Goal: Task Accomplishment & Management: Manage account settings

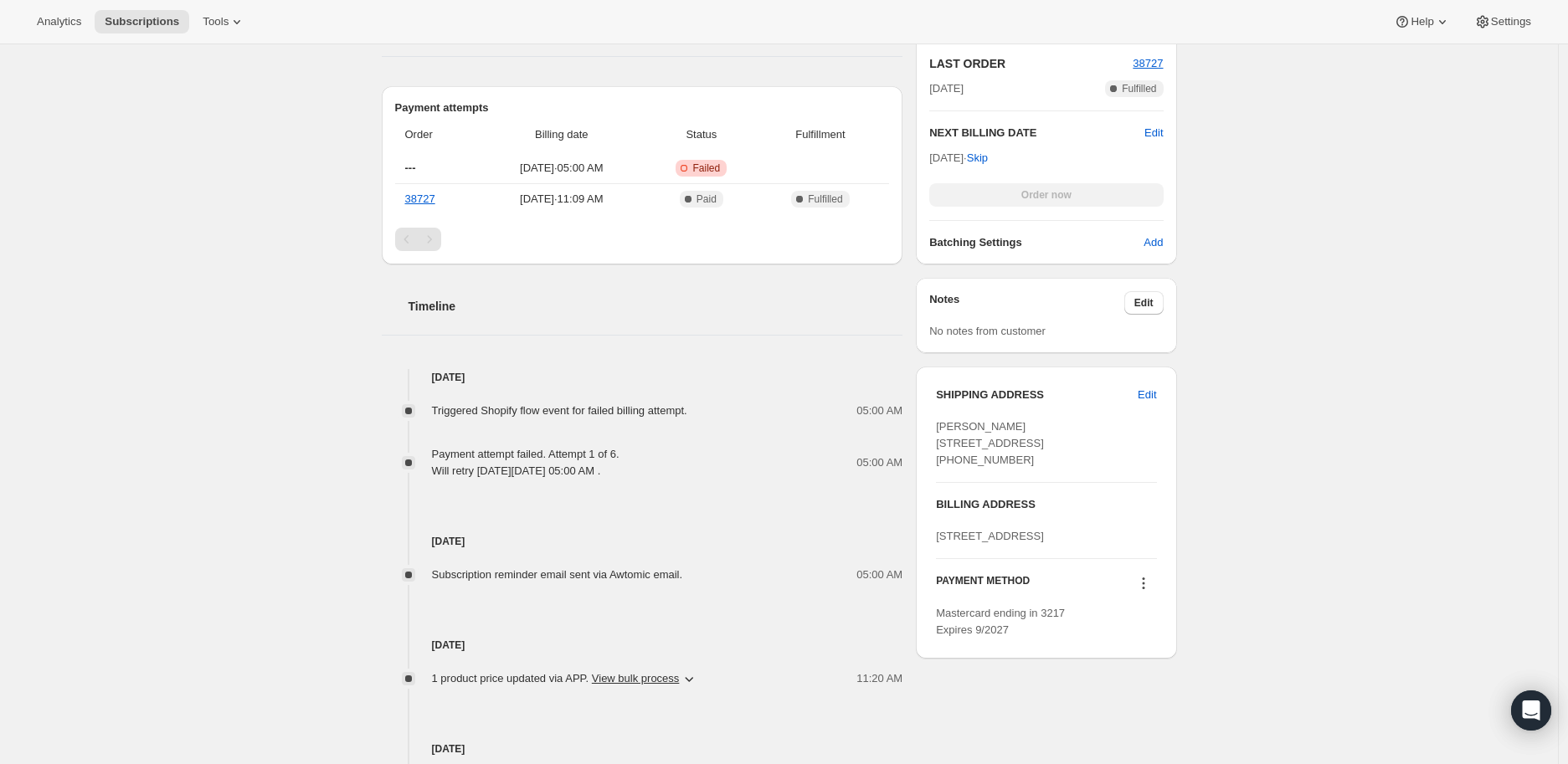
scroll to position [676, 0]
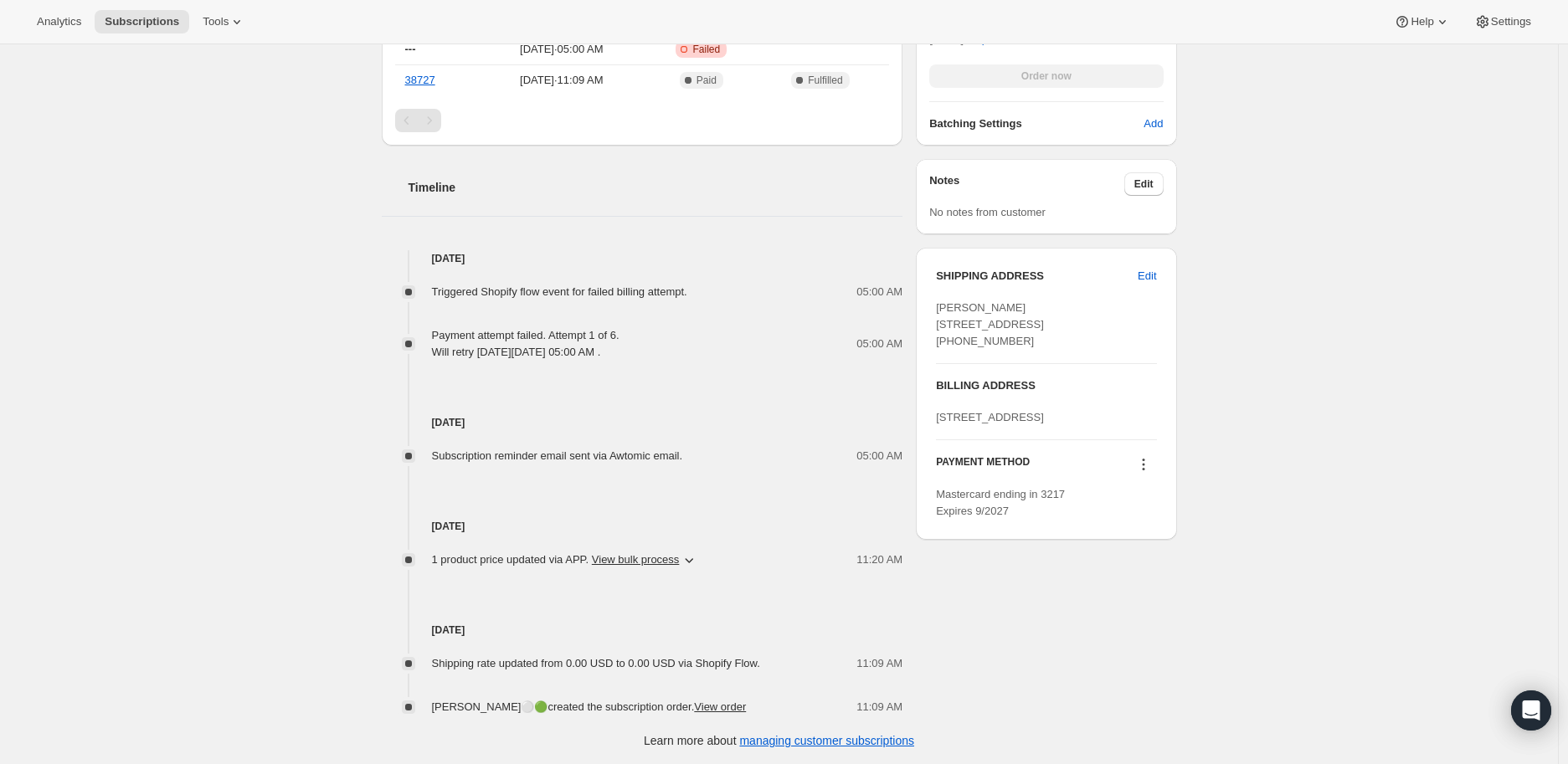
click at [1148, 473] on icon at bounding box center [1143, 464] width 17 height 17
click at [1147, 557] on span "Send link to update card" at bounding box center [1147, 562] width 117 height 13
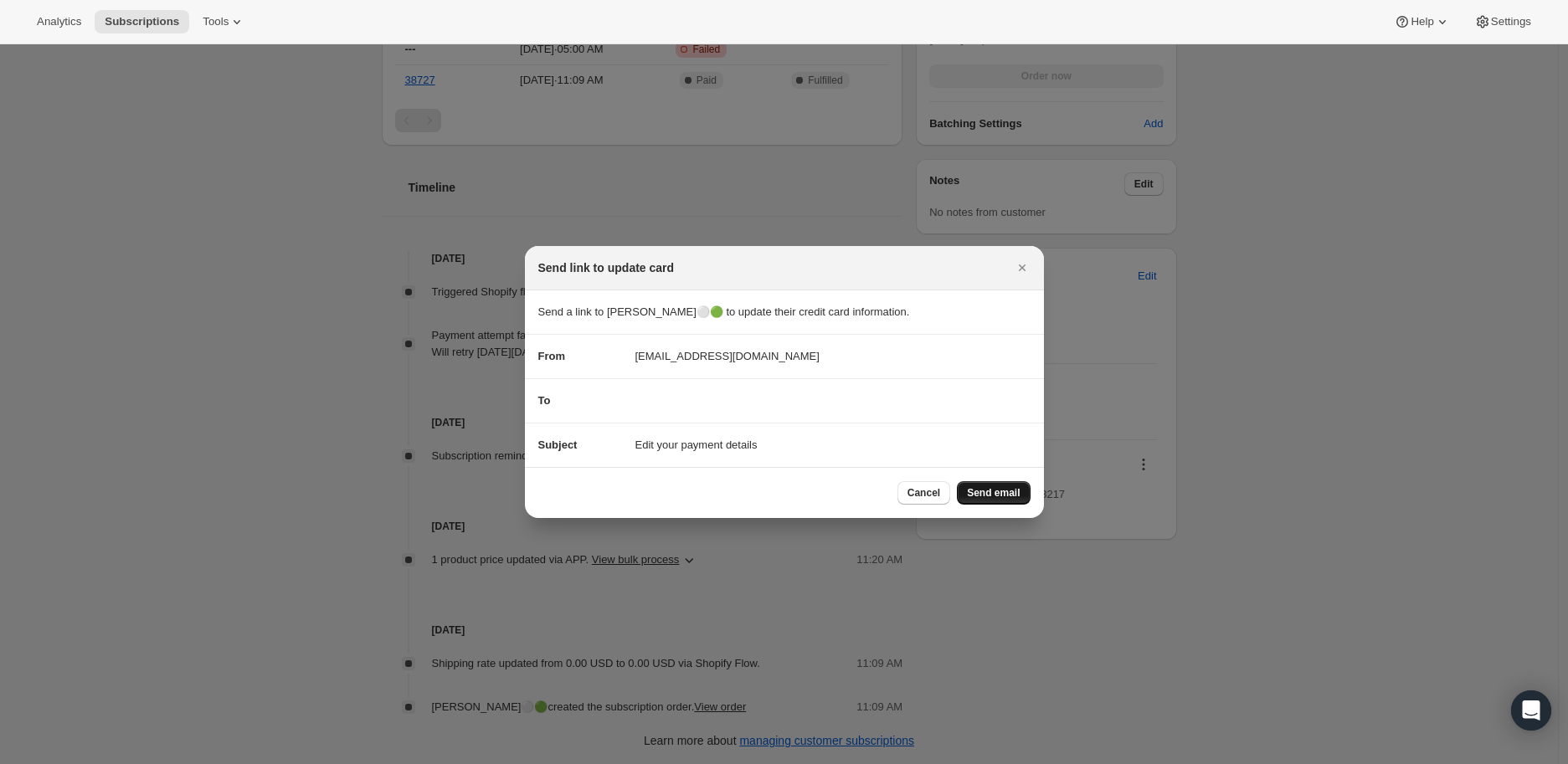
click at [1010, 491] on span "Send email" at bounding box center [993, 493] width 52 height 14
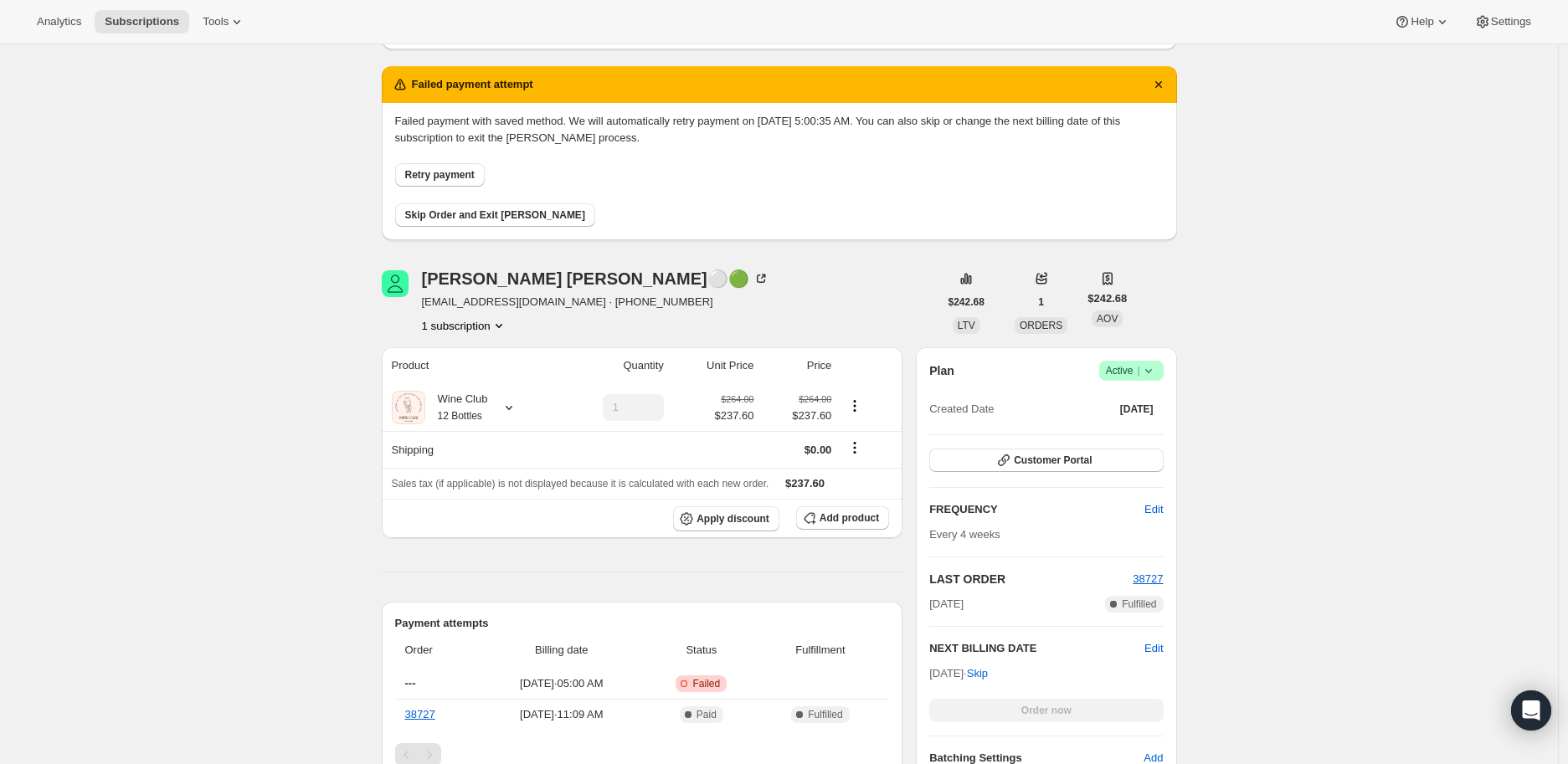
scroll to position [26, 0]
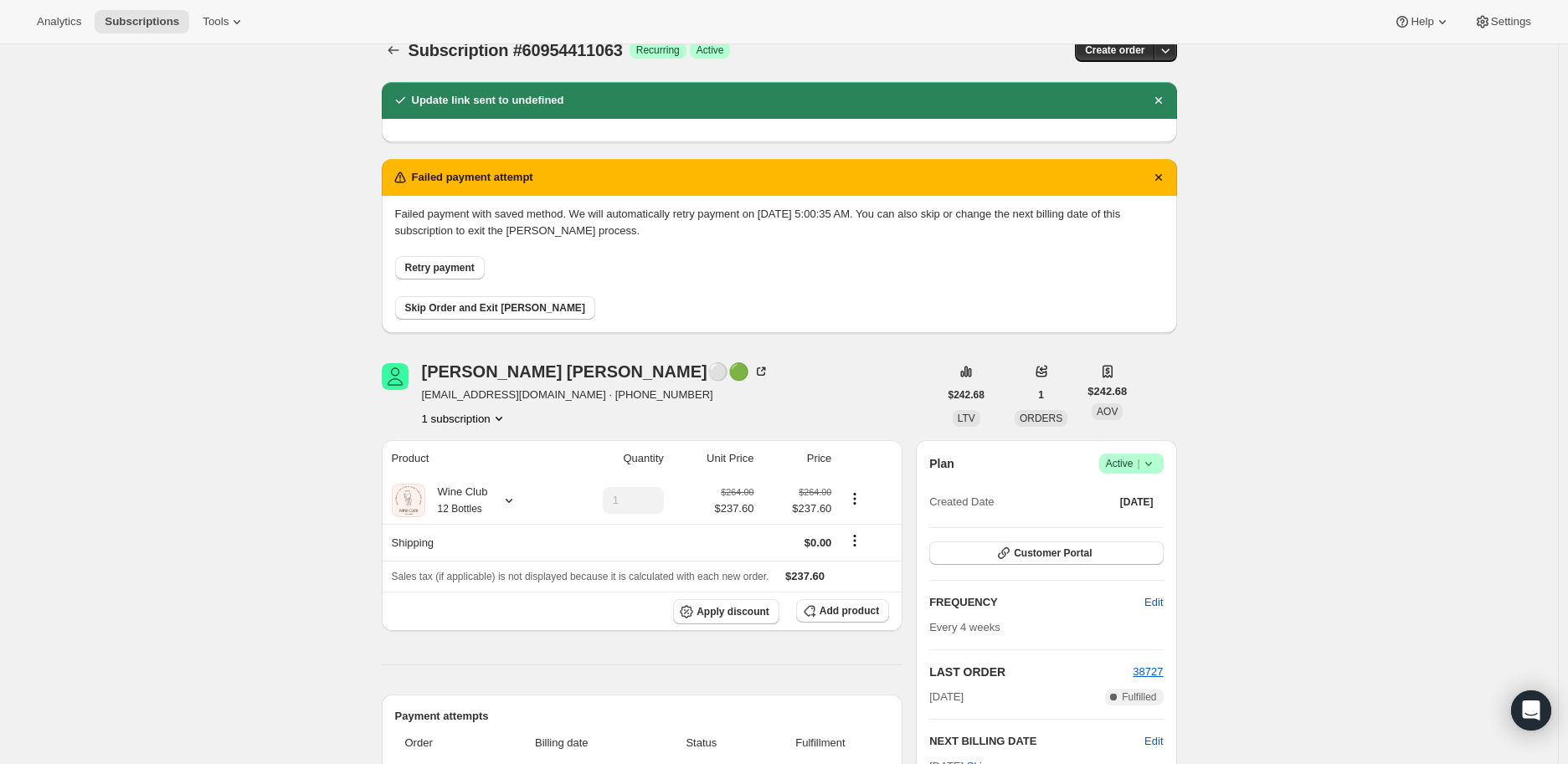
click at [426, 264] on span "Retry payment" at bounding box center [440, 268] width 69 height 14
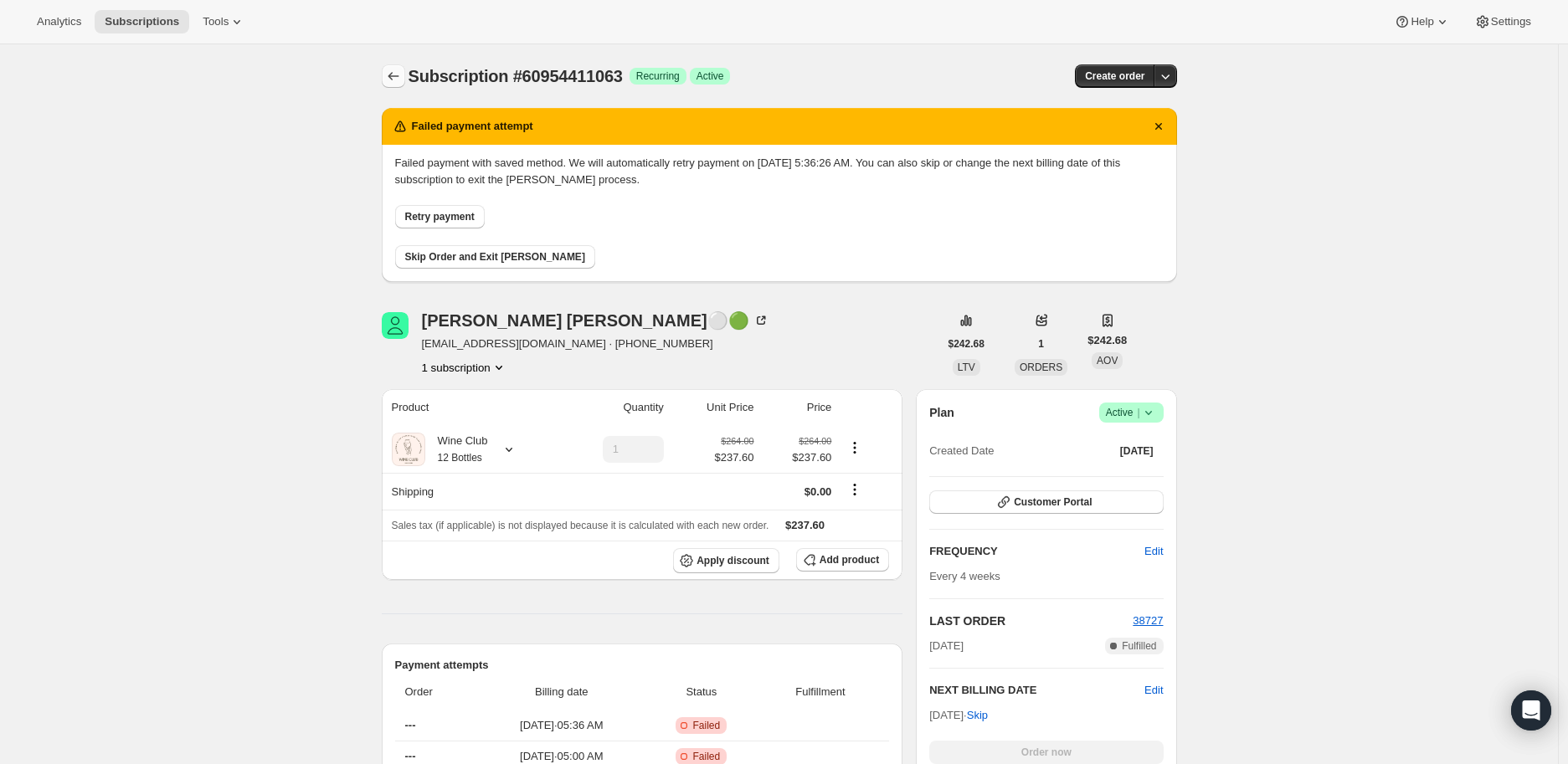
click at [390, 73] on icon "Subscriptions" at bounding box center [393, 76] width 17 height 17
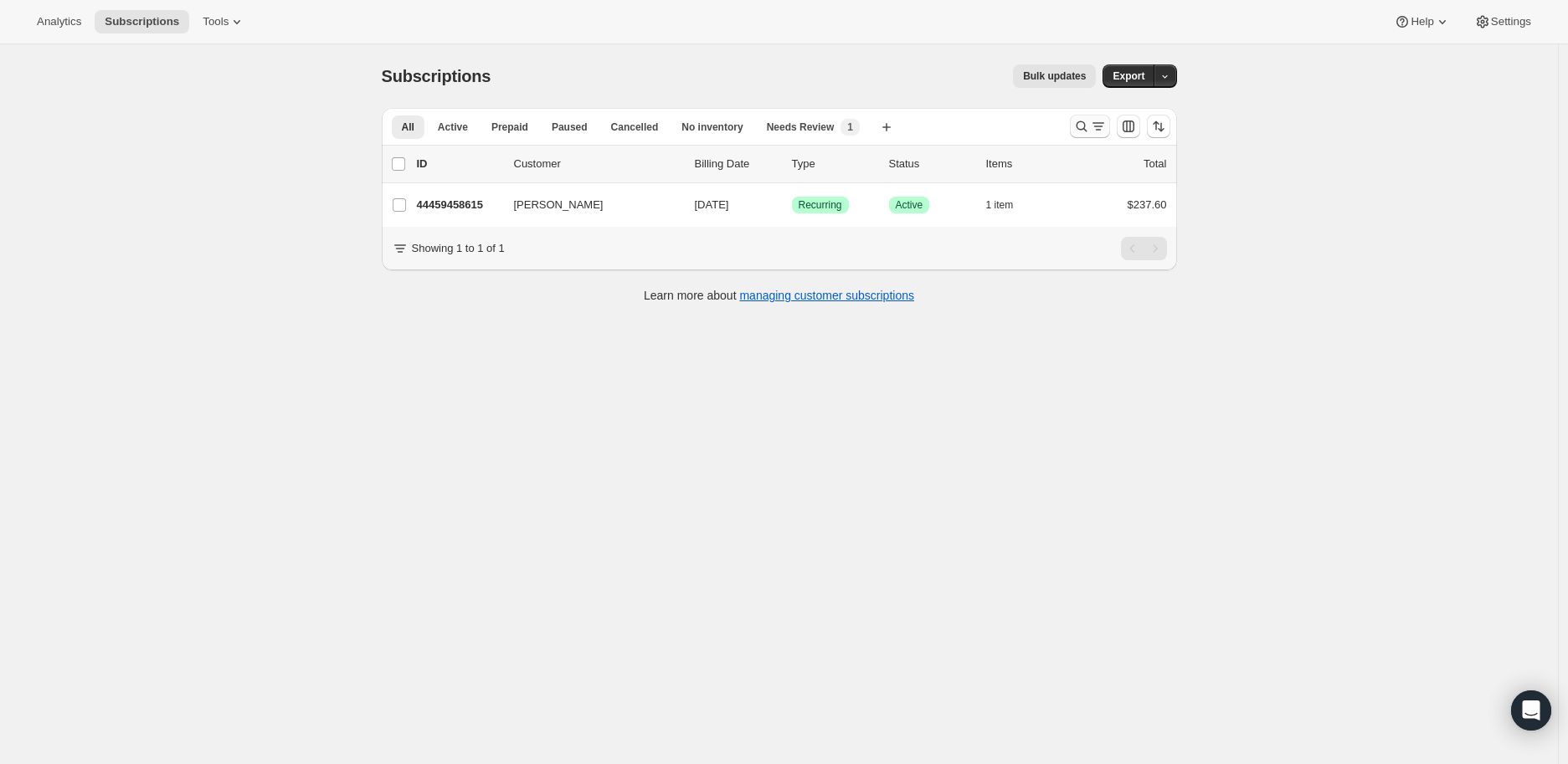
click at [1078, 122] on icon "Search and filter results" at bounding box center [1081, 126] width 17 height 17
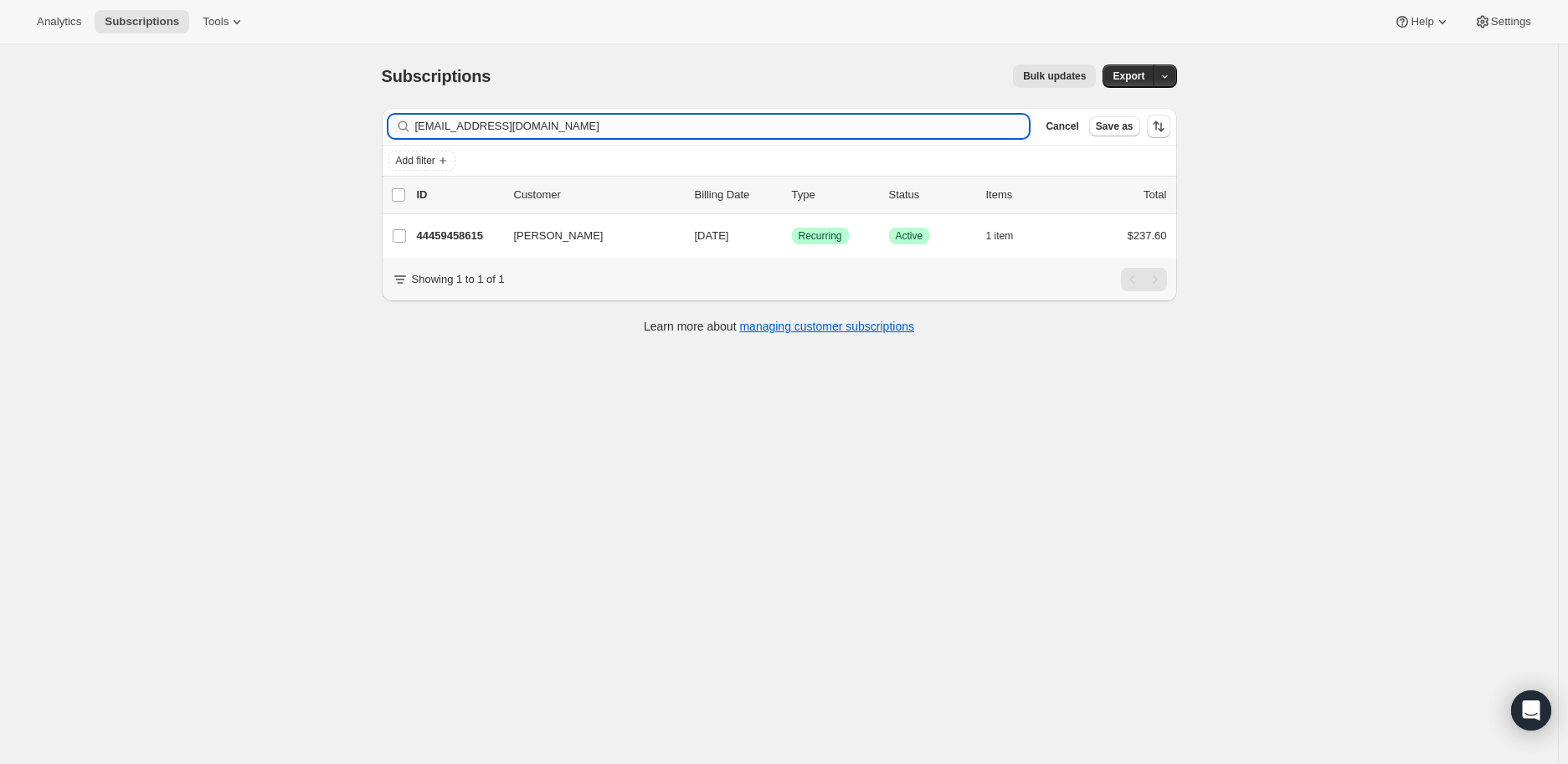
drag, startPoint x: 540, startPoint y: 124, endPoint x: 421, endPoint y: 128, distance: 119.1
click at [421, 128] on input "logue6758@gmail.com" at bounding box center [723, 127] width 615 height 24
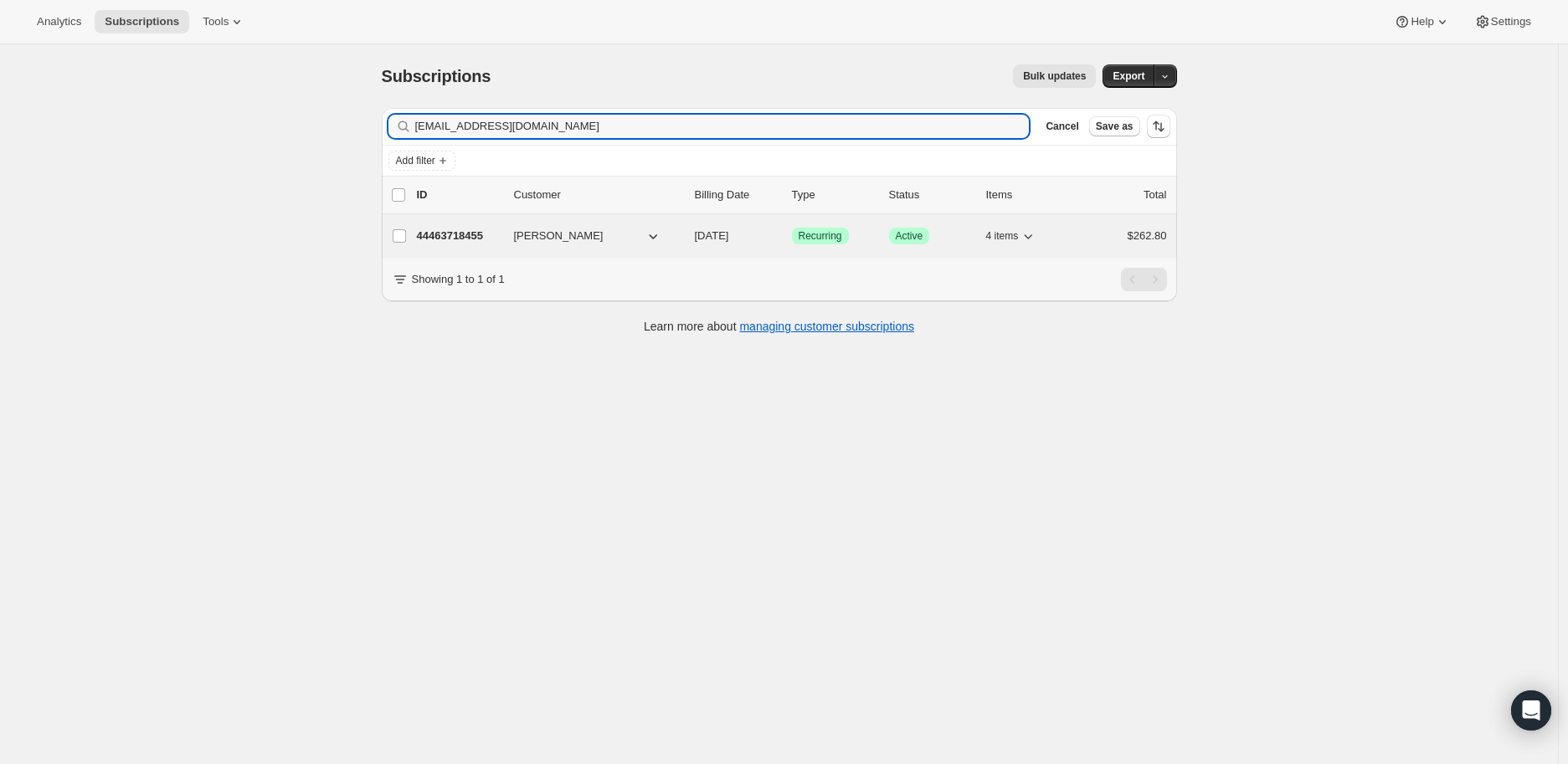
type input "purplehmg1@gmail.com"
click at [464, 236] on p "44463718455" at bounding box center [458, 236] width 84 height 17
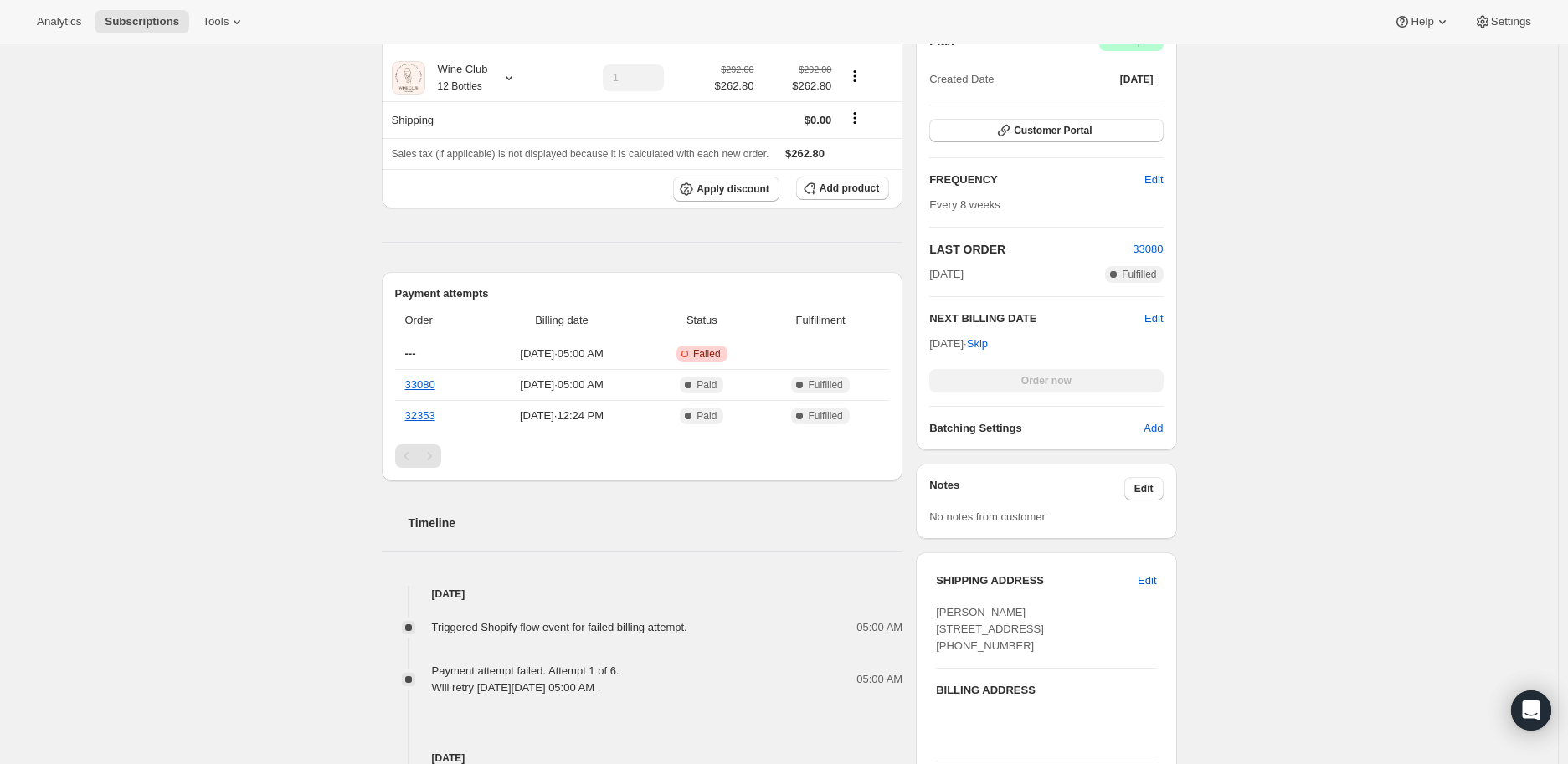
scroll to position [557, 0]
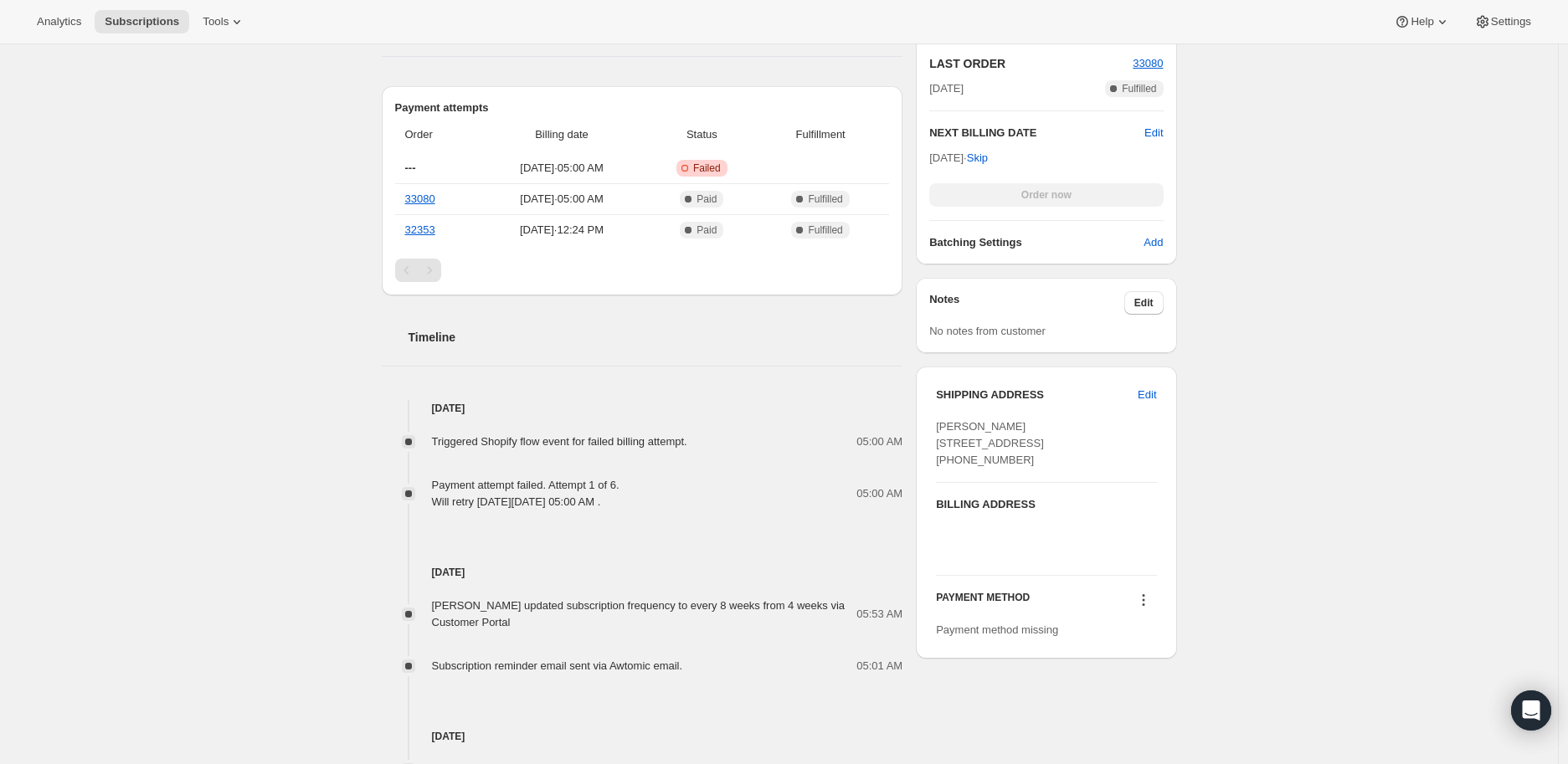
click at [1145, 609] on icon at bounding box center [1143, 600] width 17 height 17
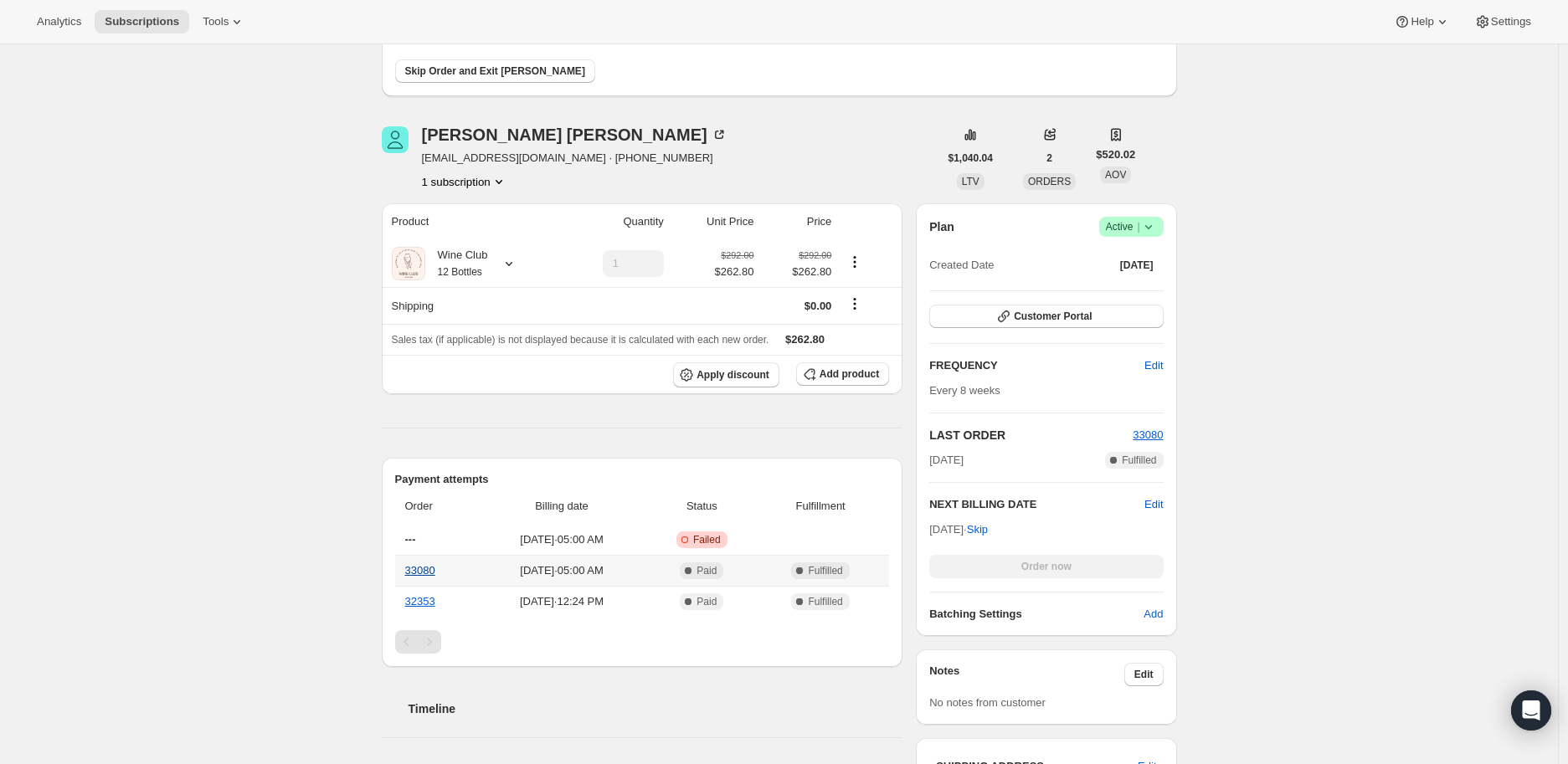
scroll to position [0, 0]
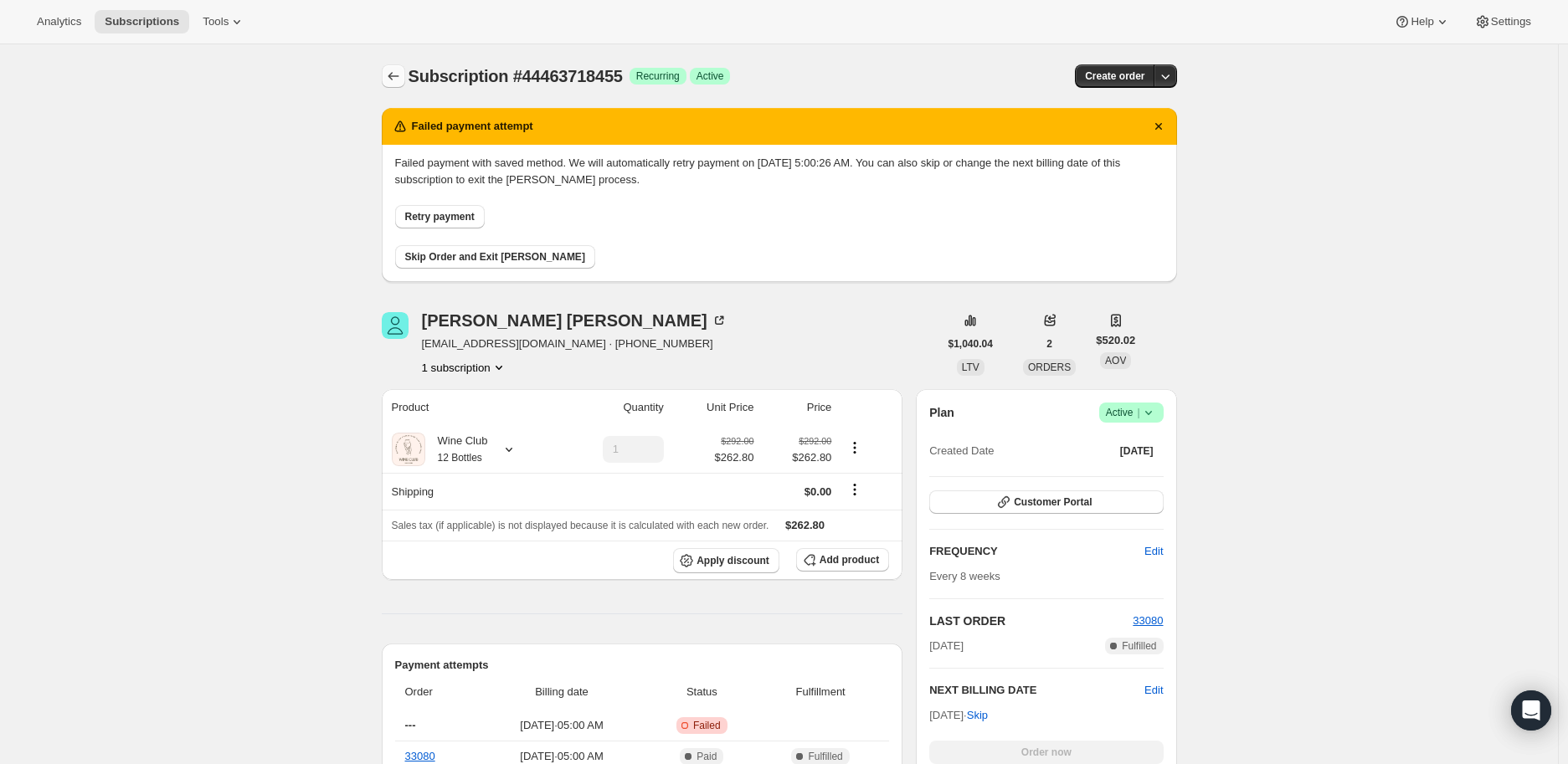
click at [399, 78] on icon "Subscriptions" at bounding box center [393, 76] width 17 height 17
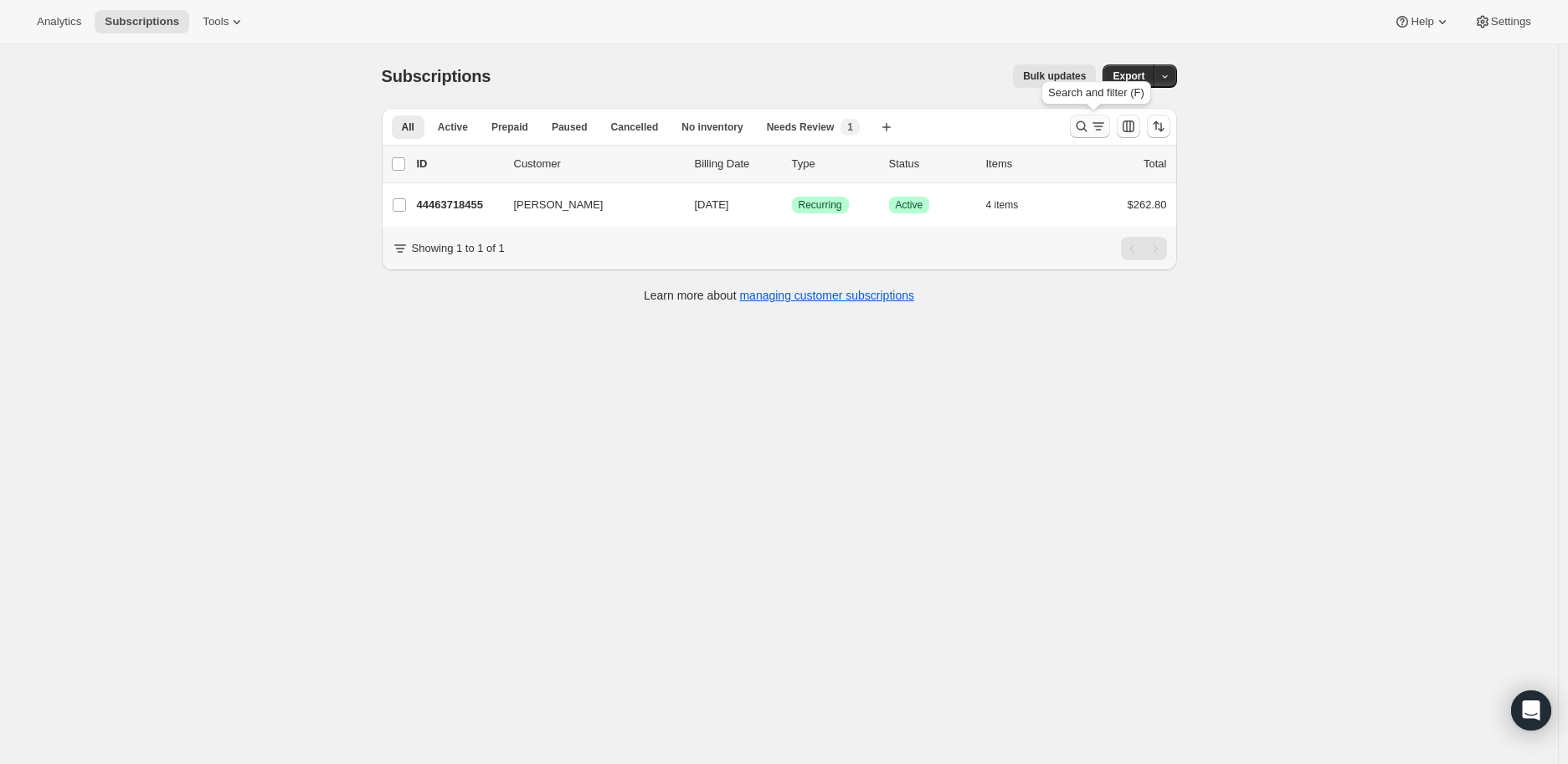
click at [1084, 122] on icon "Search and filter results" at bounding box center [1081, 127] width 11 height 11
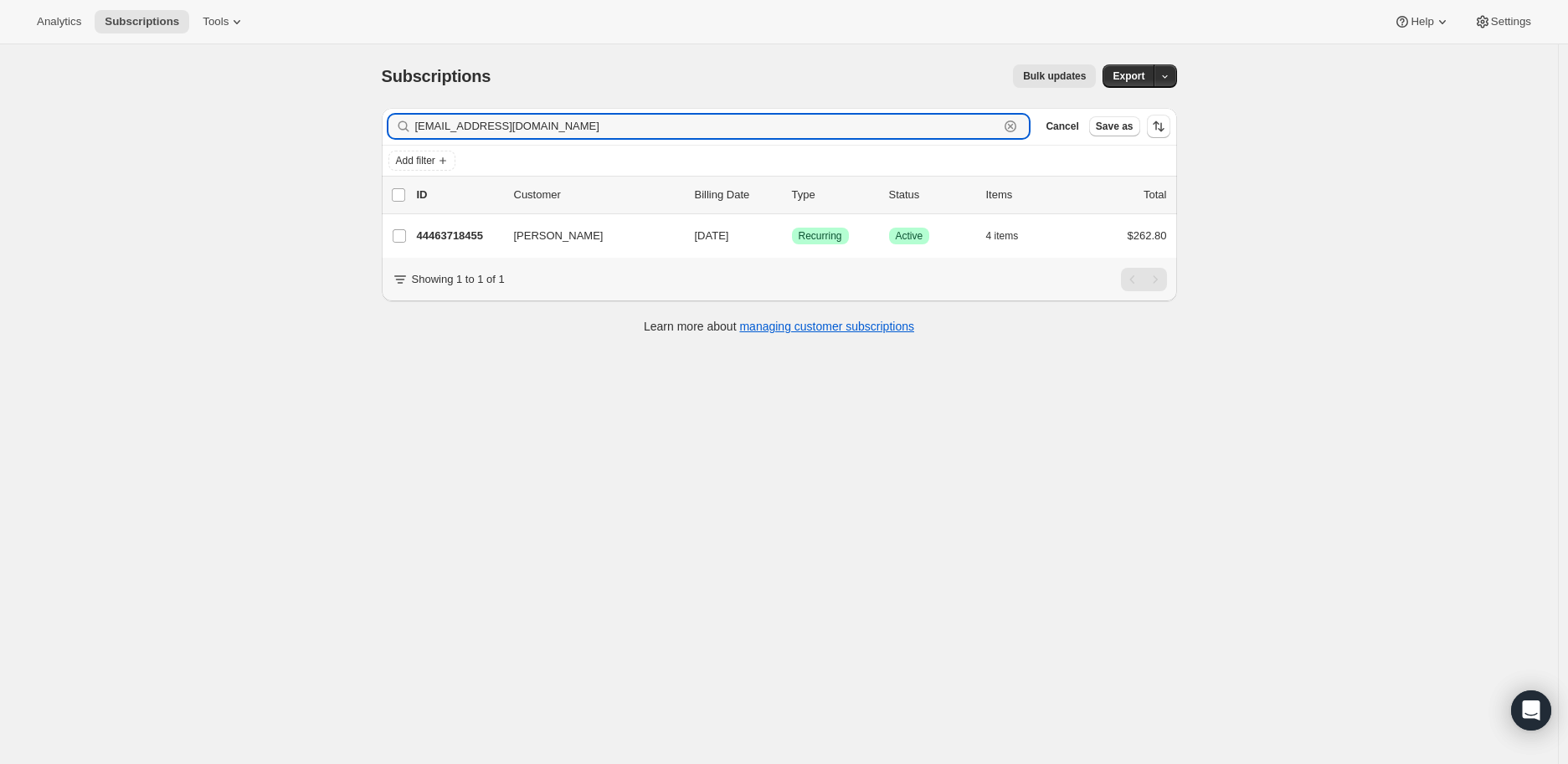
drag, startPoint x: 548, startPoint y: 122, endPoint x: 410, endPoint y: 124, distance: 138.0
click at [410, 124] on div "purplehmg1@gmail.com Clear" at bounding box center [709, 127] width 641 height 24
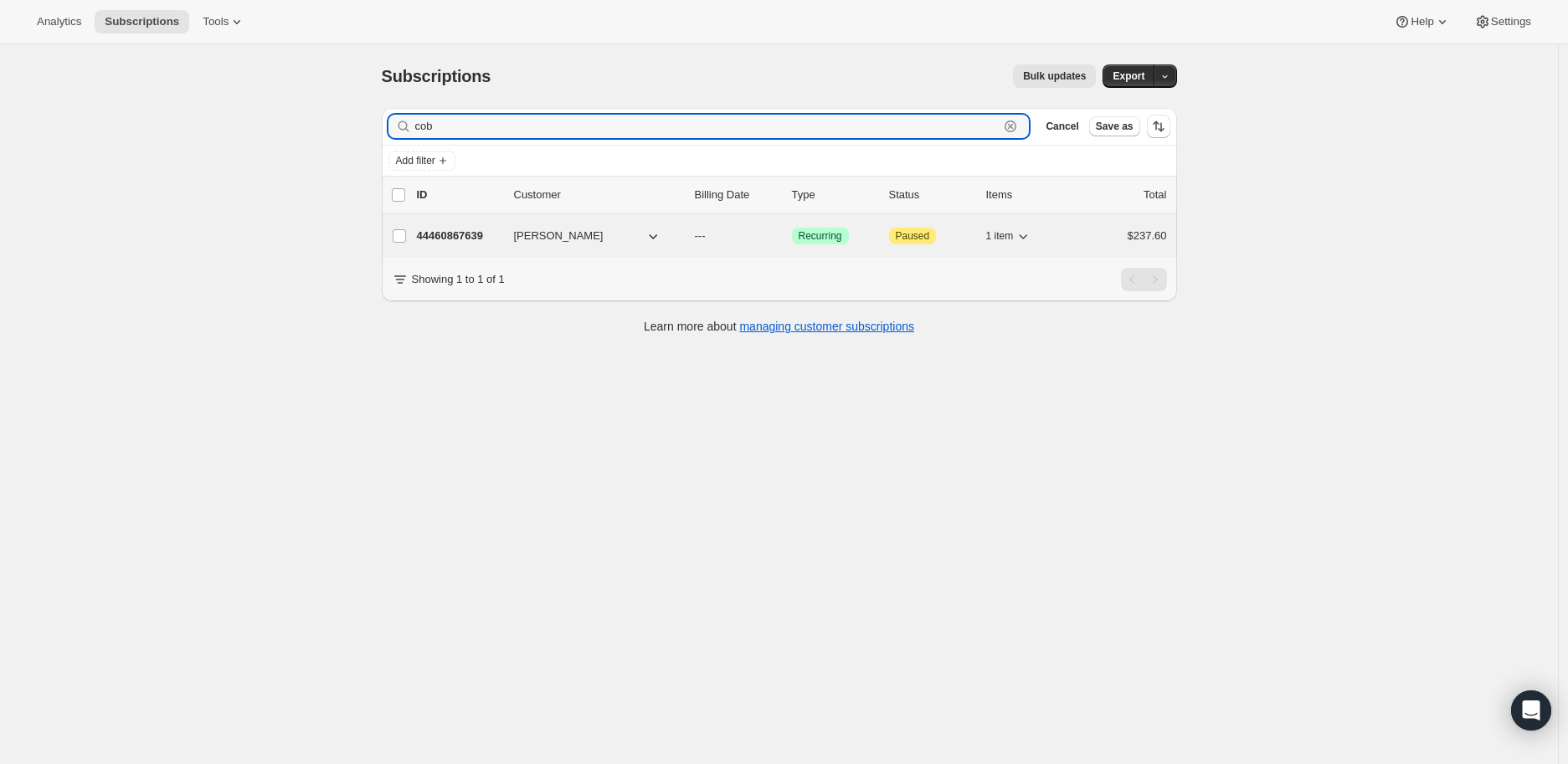
type input "cob"
click at [448, 225] on div "44460867639 Mattie Cobb --- Success Recurring Attention Paused 1 item $237.60" at bounding box center [792, 237] width 750 height 24
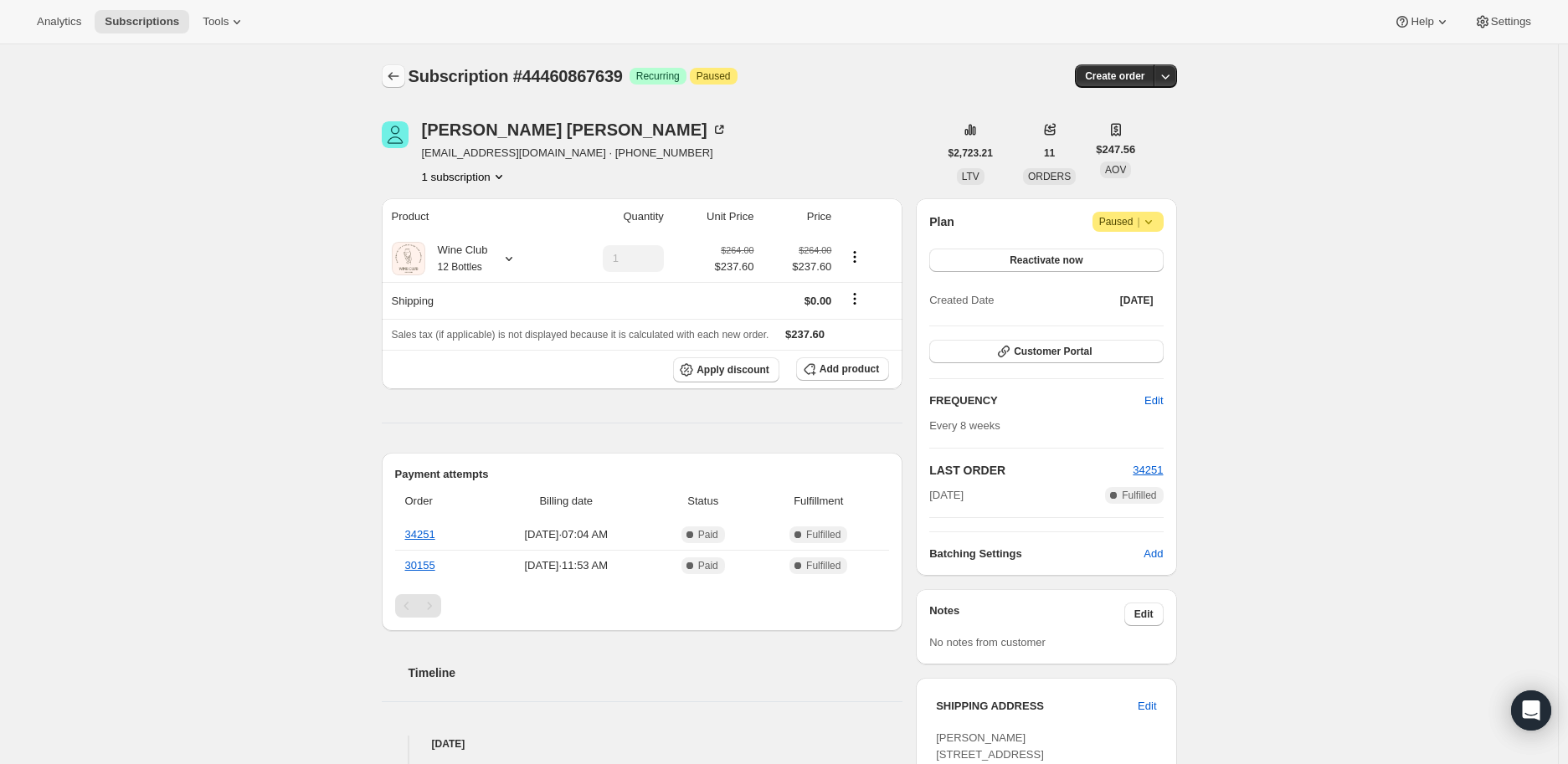
click at [398, 79] on icon "Subscriptions" at bounding box center [393, 76] width 17 height 17
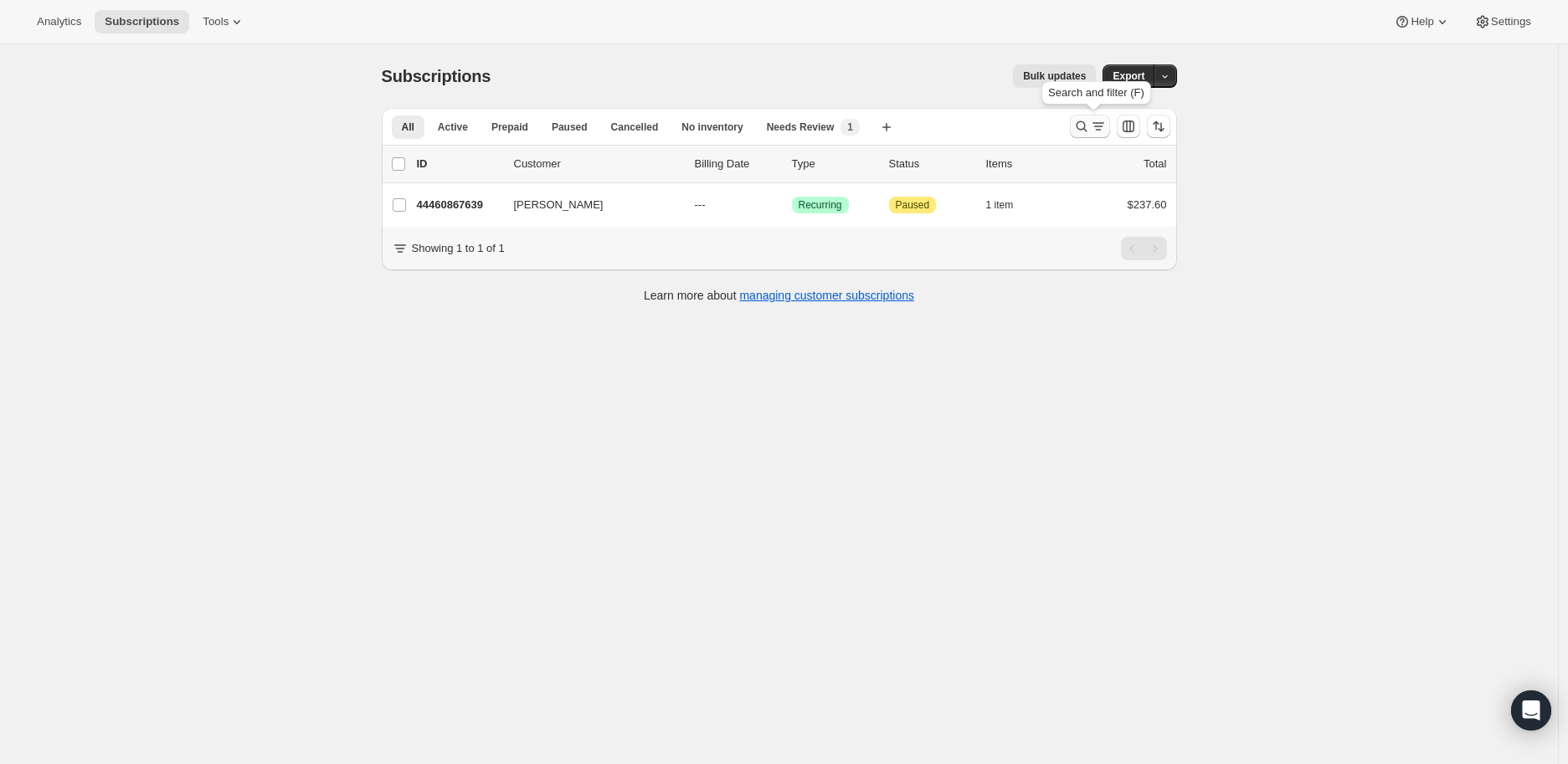
click at [1083, 126] on icon "Search and filter results" at bounding box center [1081, 126] width 17 height 17
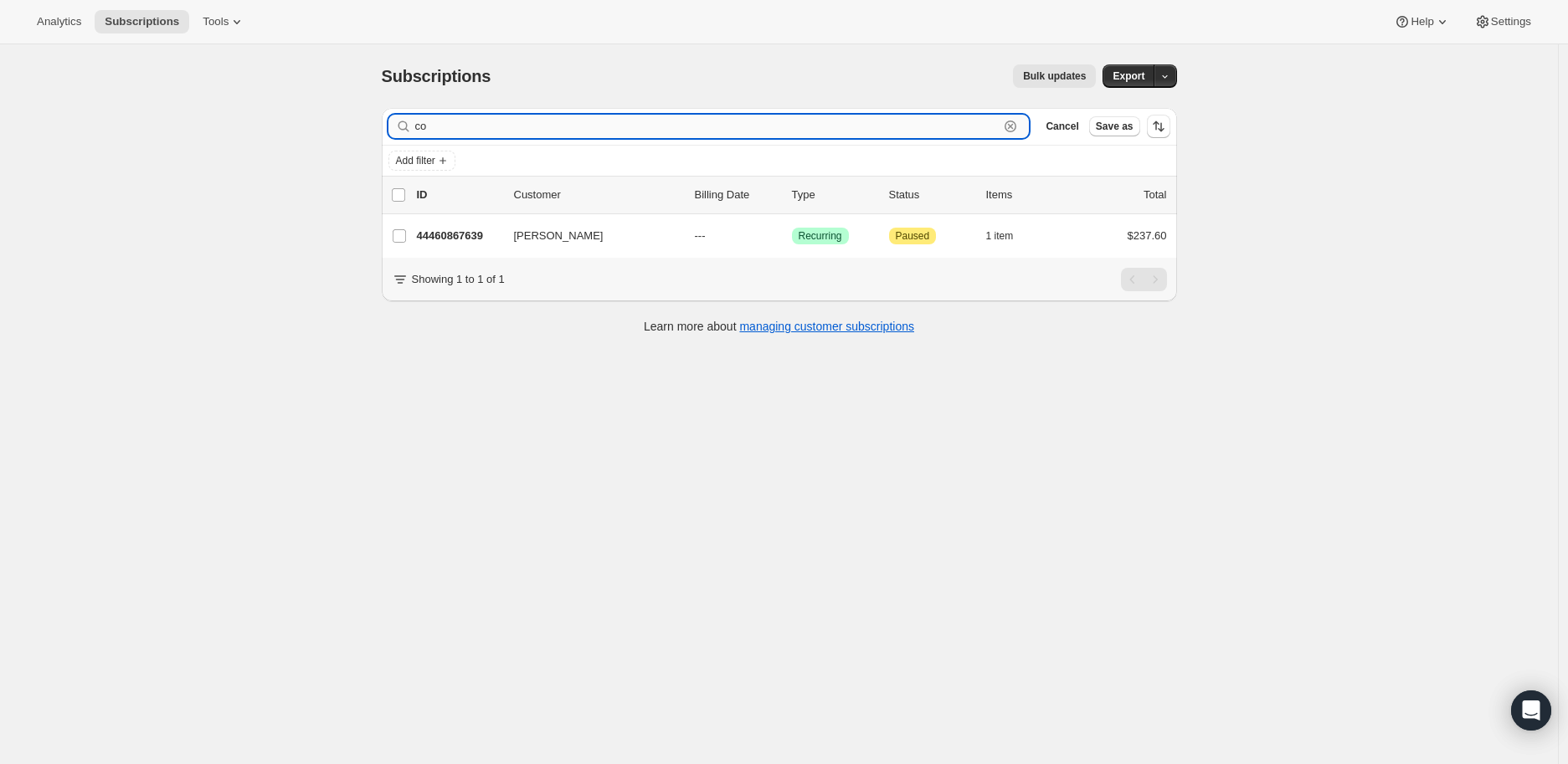
type input "c"
type input "g"
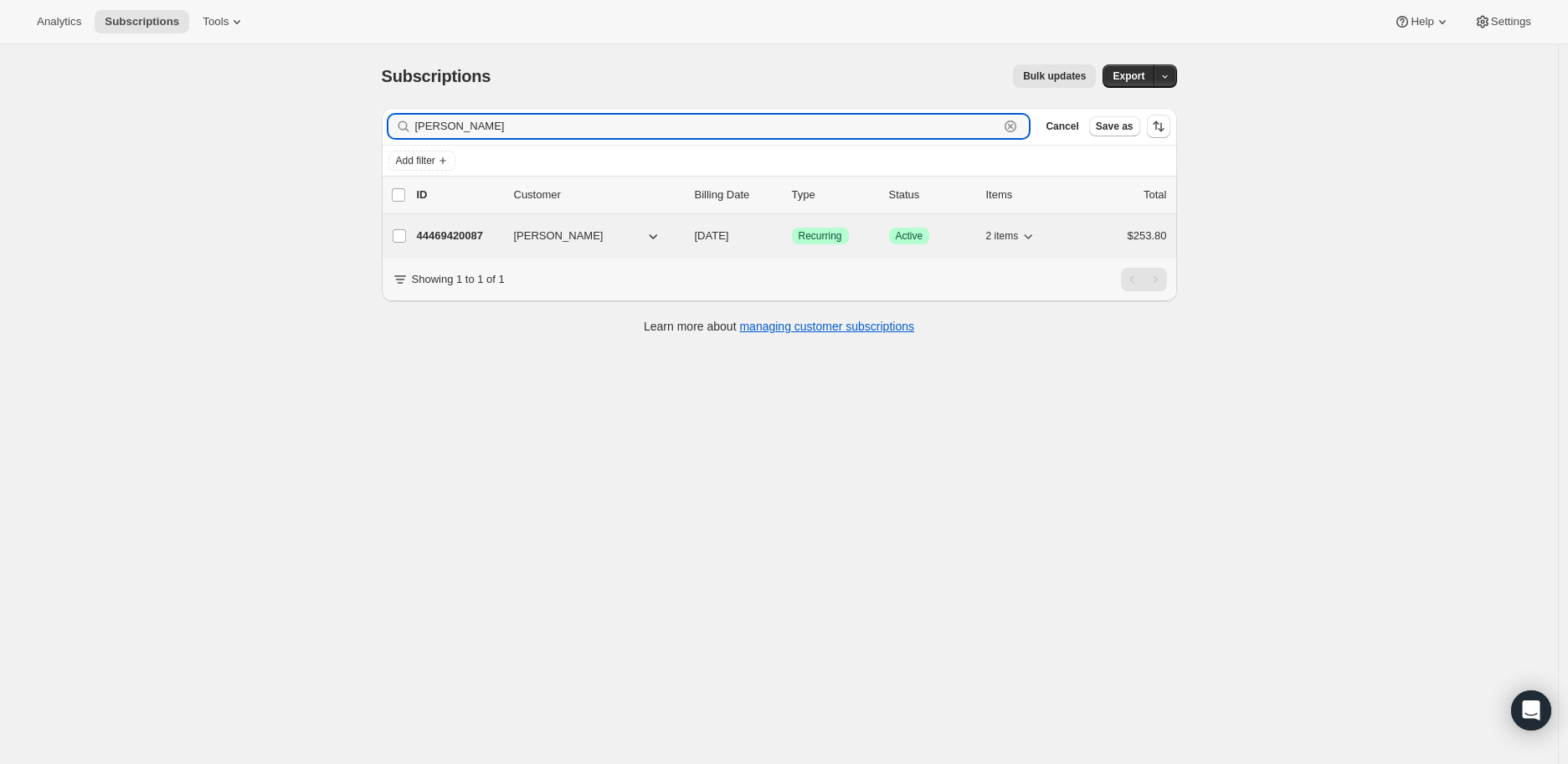
type input "stern"
click at [446, 228] on p "44469420087" at bounding box center [458, 236] width 84 height 17
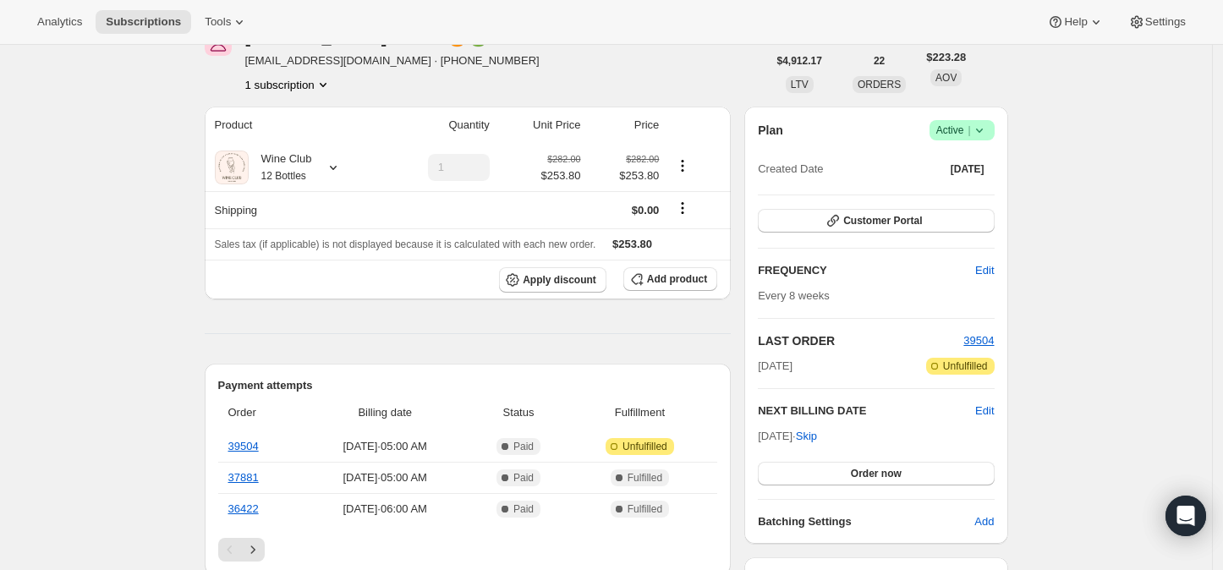
scroll to position [188, 0]
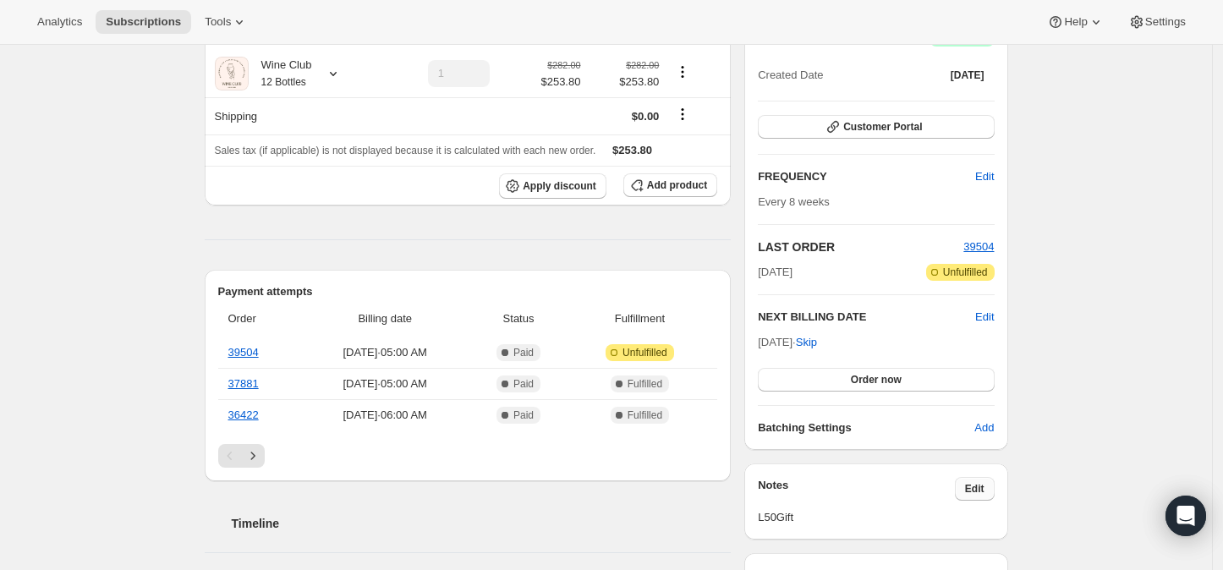
click at [979, 487] on span "Edit" at bounding box center [974, 489] width 19 height 14
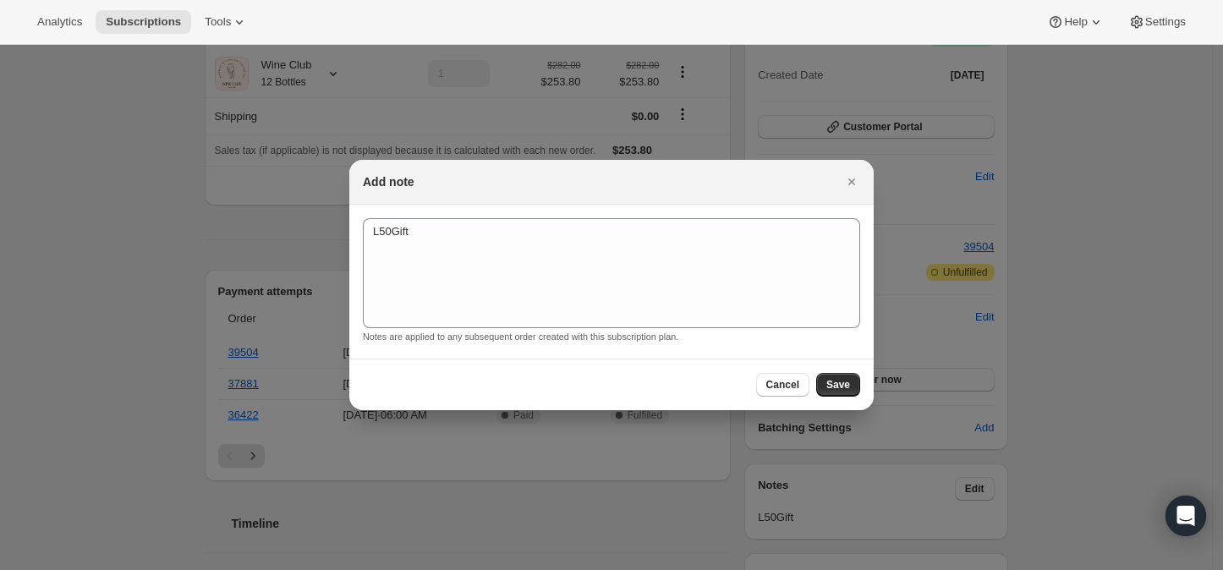
scroll to position [0, 0]
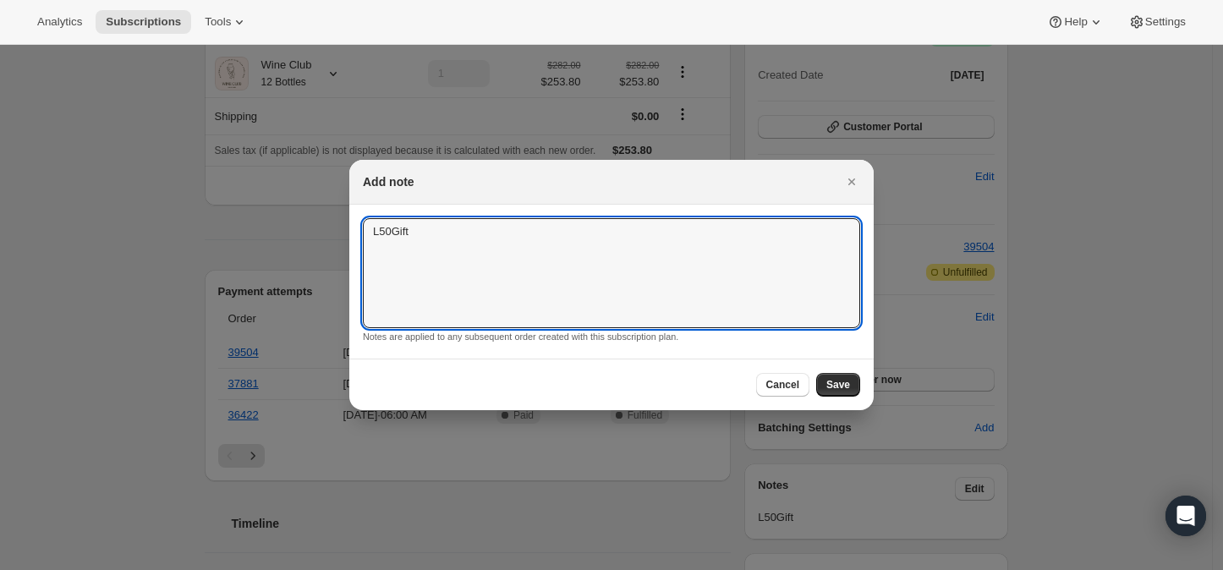
drag, startPoint x: 410, startPoint y: 233, endPoint x: 355, endPoint y: 233, distance: 55.0
click at [355, 233] on section "L50Gift L50Gift Notes are applied to any subsequent order created with this sub…" at bounding box center [611, 282] width 524 height 154
drag, startPoint x: 835, startPoint y: 379, endPoint x: 823, endPoint y: 362, distance: 20.6
click at [835, 377] on button "Save" at bounding box center [838, 385] width 44 height 24
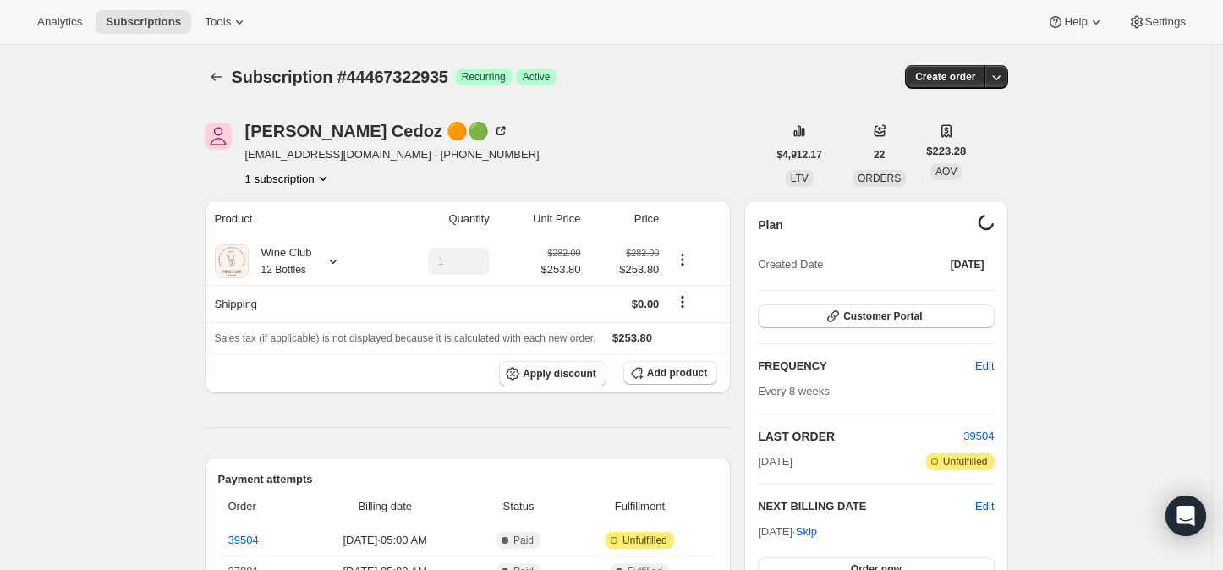
scroll to position [188, 0]
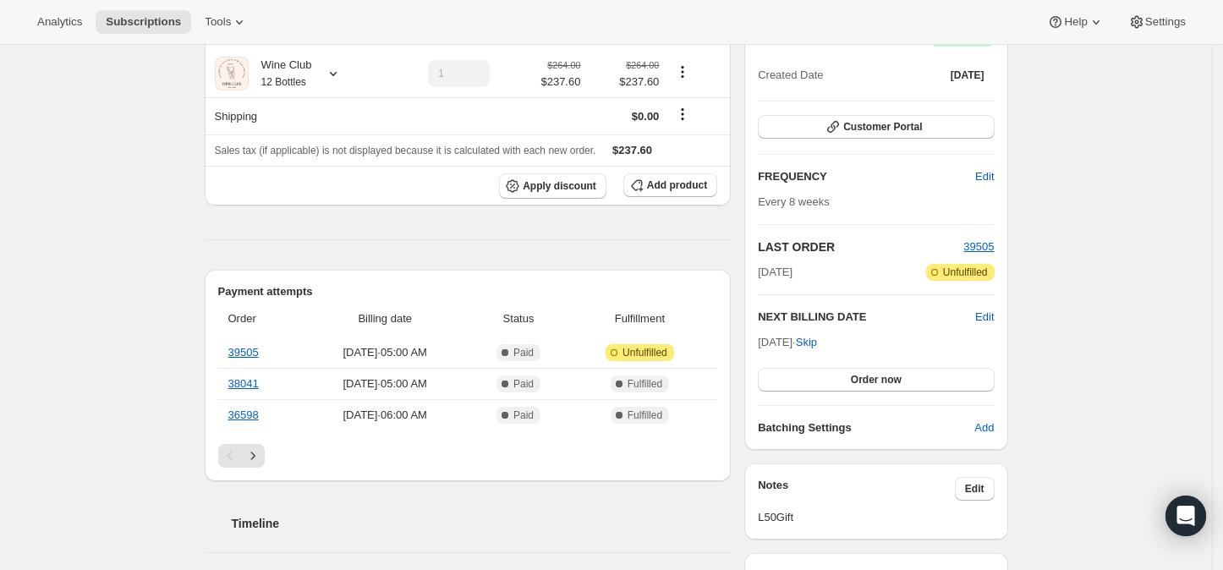
scroll to position [282, 0]
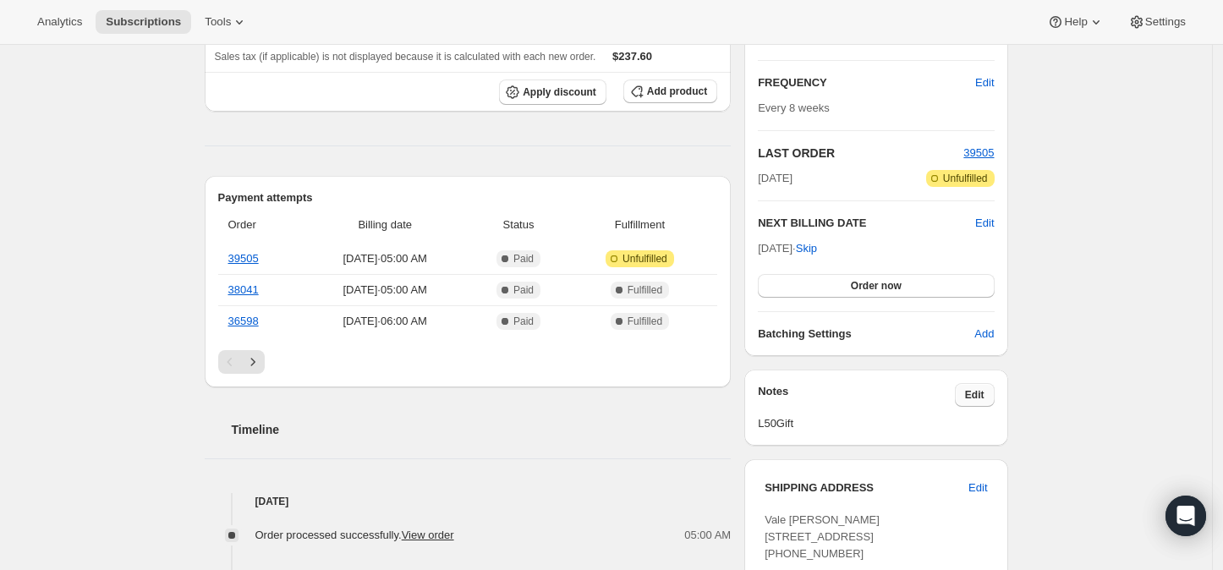
click at [974, 395] on span "Edit" at bounding box center [974, 395] width 19 height 14
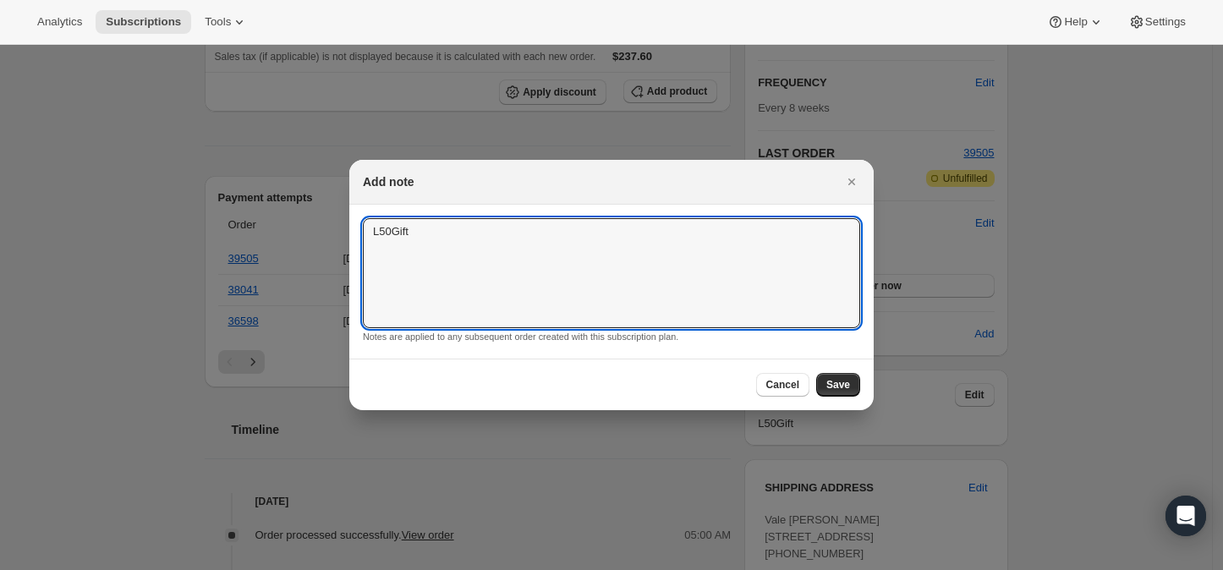
drag, startPoint x: 429, startPoint y: 229, endPoint x: 359, endPoint y: 229, distance: 70.2
click at [359, 229] on section "L50Gift L50Gift Notes are applied to any subsequent order created with this sub…" at bounding box center [611, 282] width 524 height 154
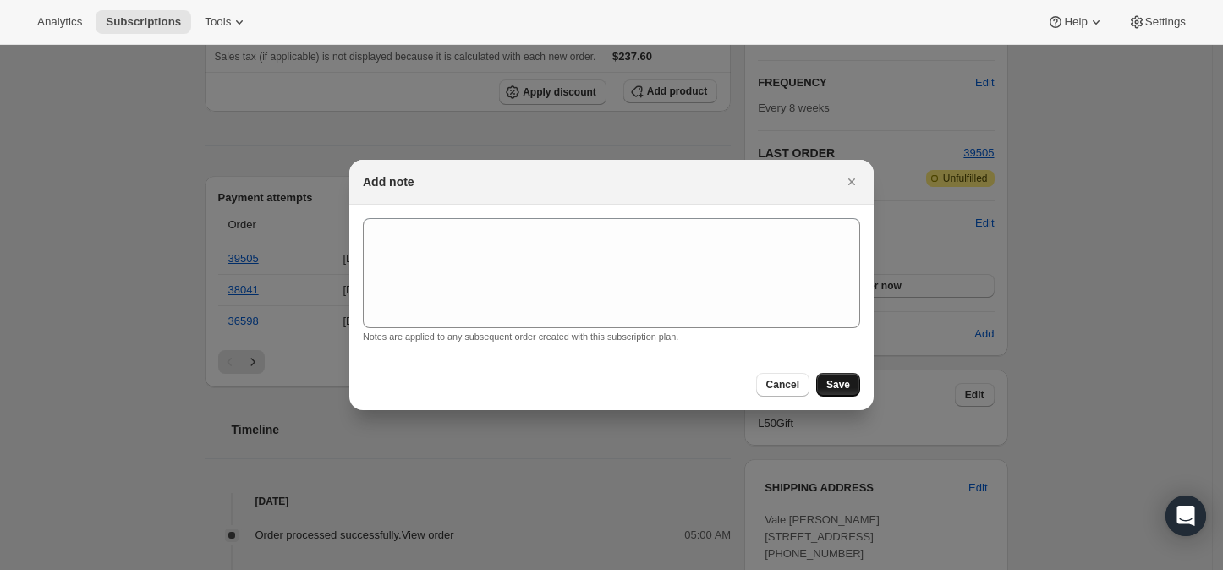
click at [837, 379] on span "Save" at bounding box center [838, 385] width 24 height 14
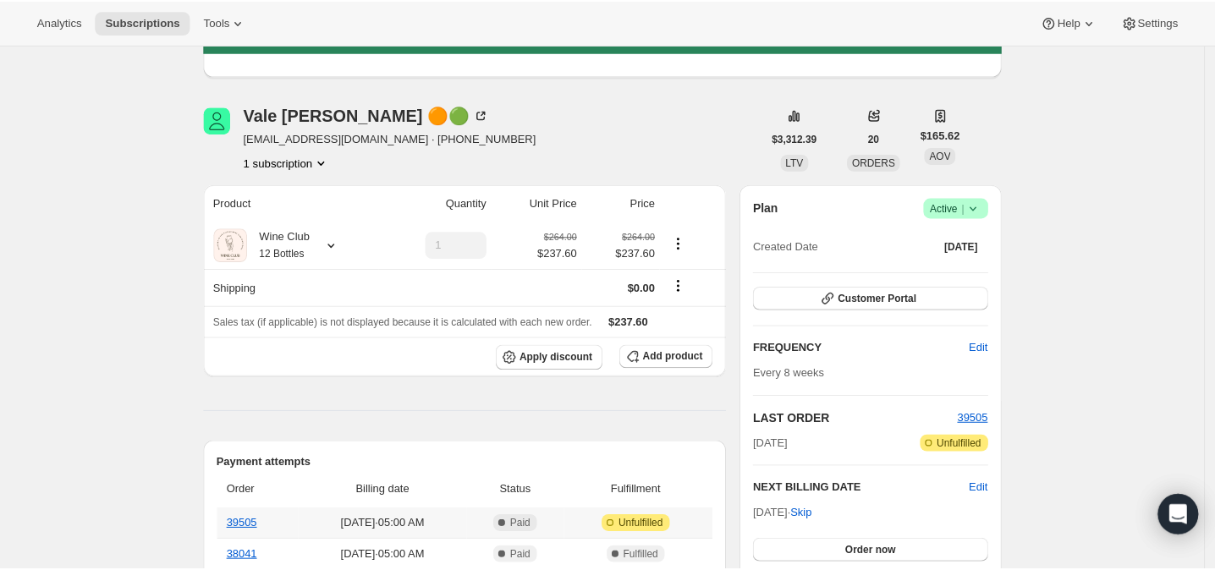
scroll to position [0, 0]
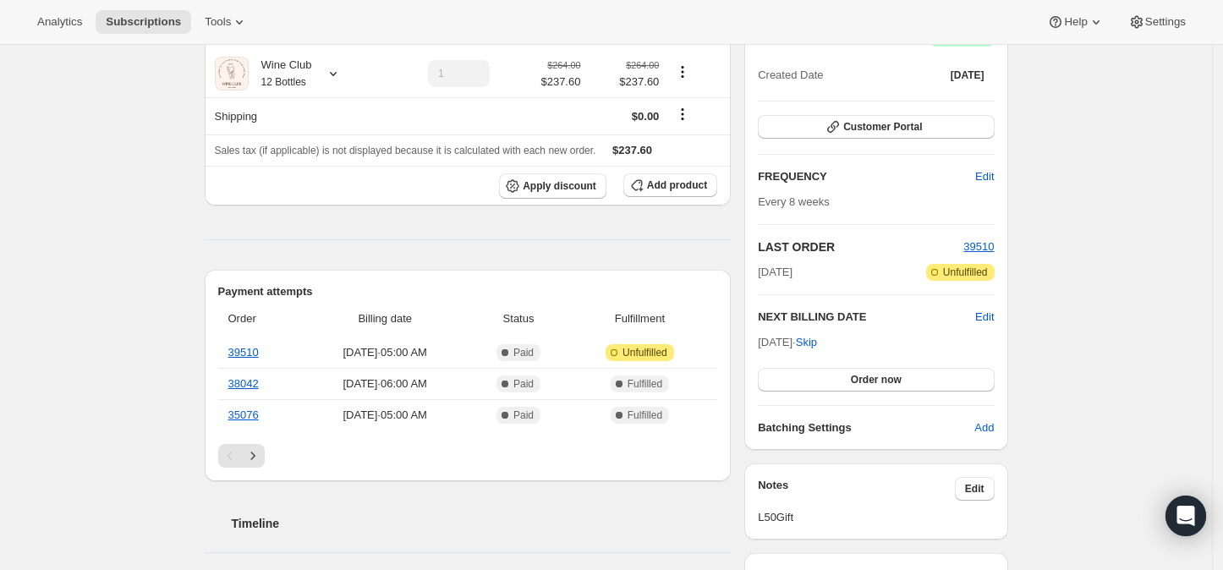
scroll to position [282, 0]
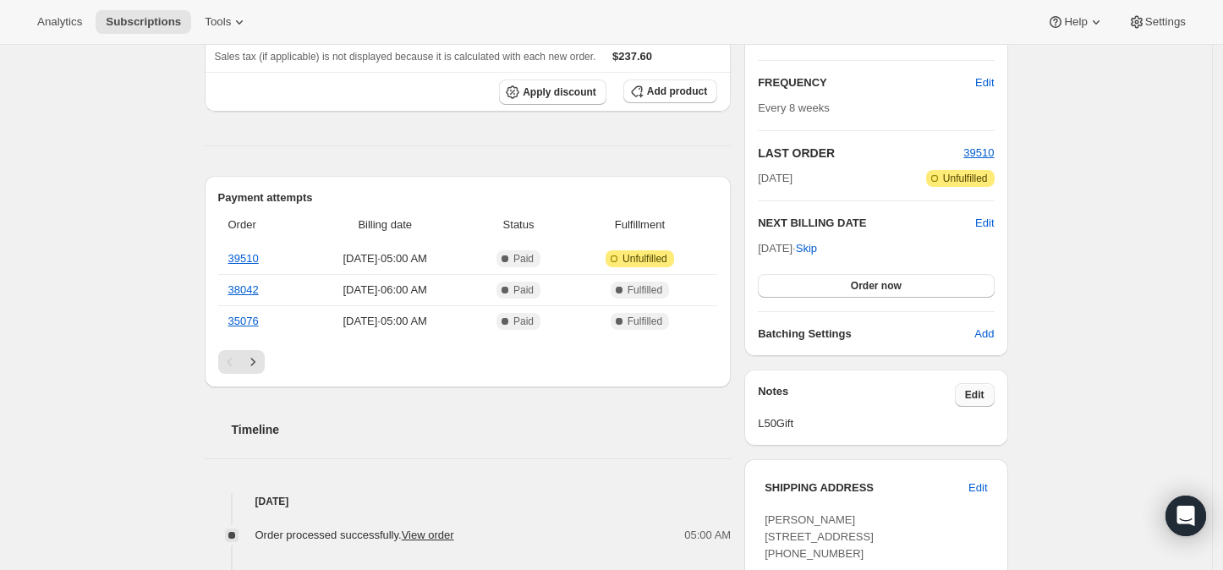
click at [976, 398] on span "Edit" at bounding box center [974, 395] width 19 height 14
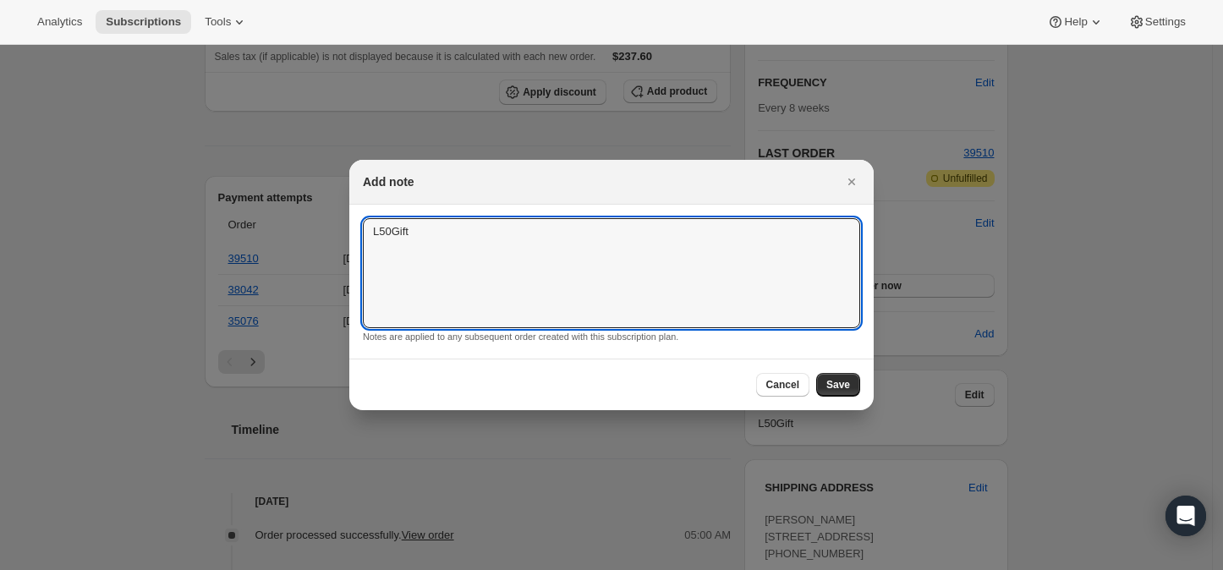
drag, startPoint x: 414, startPoint y: 227, endPoint x: 349, endPoint y: 236, distance: 65.0
click at [349, 236] on section "L50Gift L50Gift Notes are applied to any subsequent order created with this sub…" at bounding box center [611, 282] width 524 height 154
click at [834, 387] on span "Save" at bounding box center [838, 385] width 24 height 14
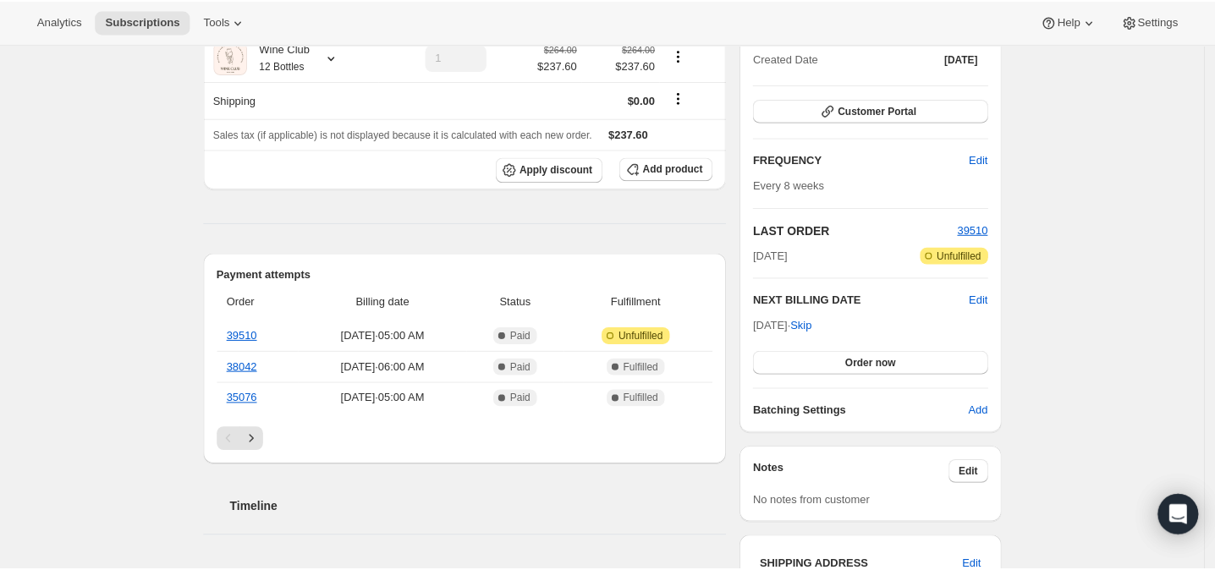
scroll to position [0, 0]
